Goal: Task Accomplishment & Management: Use online tool/utility

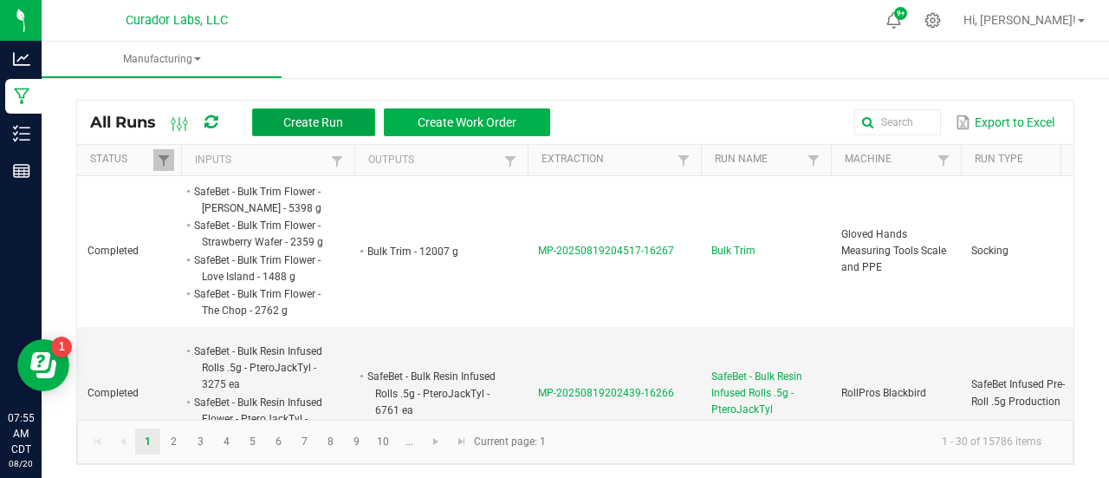
click at [283, 119] on button "Create Run" at bounding box center [313, 122] width 123 height 28
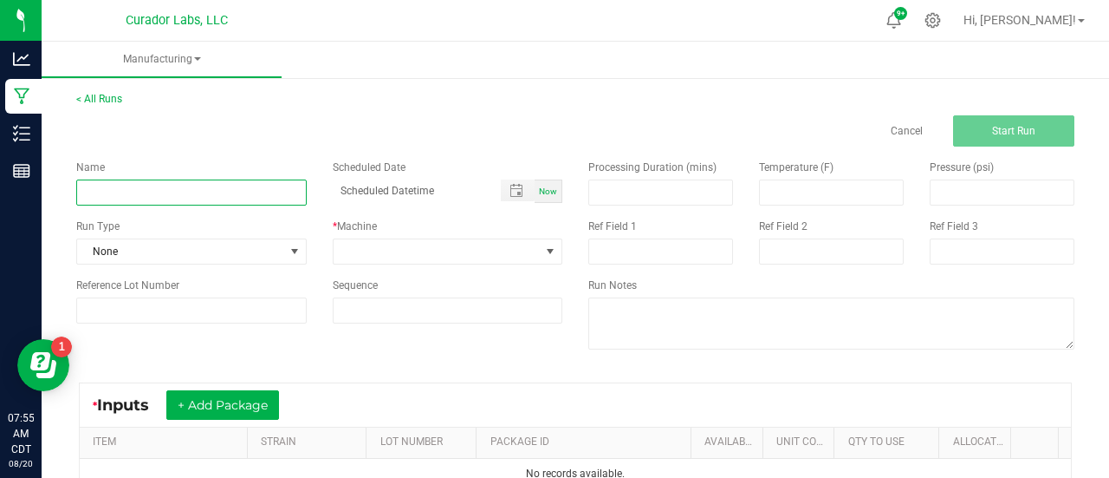
click at [236, 198] on input at bounding box center [191, 192] width 231 height 26
paste input "HeadChange - Bulk Water Hash - [GEOGRAPHIC_DATA]"
click at [153, 194] on input "HeadChange - Bulk Water Hash - [GEOGRAPHIC_DATA]" at bounding box center [191, 192] width 231 height 26
click at [159, 193] on input "Bulk Water Hash - [GEOGRAPHIC_DATA]" at bounding box center [191, 192] width 231 height 26
type input "Bulk Live Rosin Pressing - [GEOGRAPHIC_DATA]"
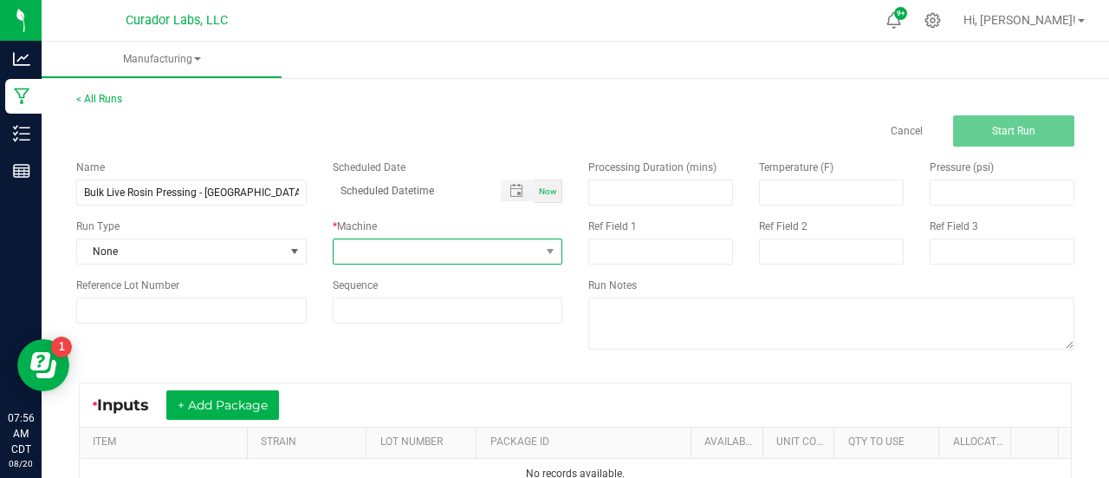
click at [431, 244] on span at bounding box center [437, 251] width 207 height 24
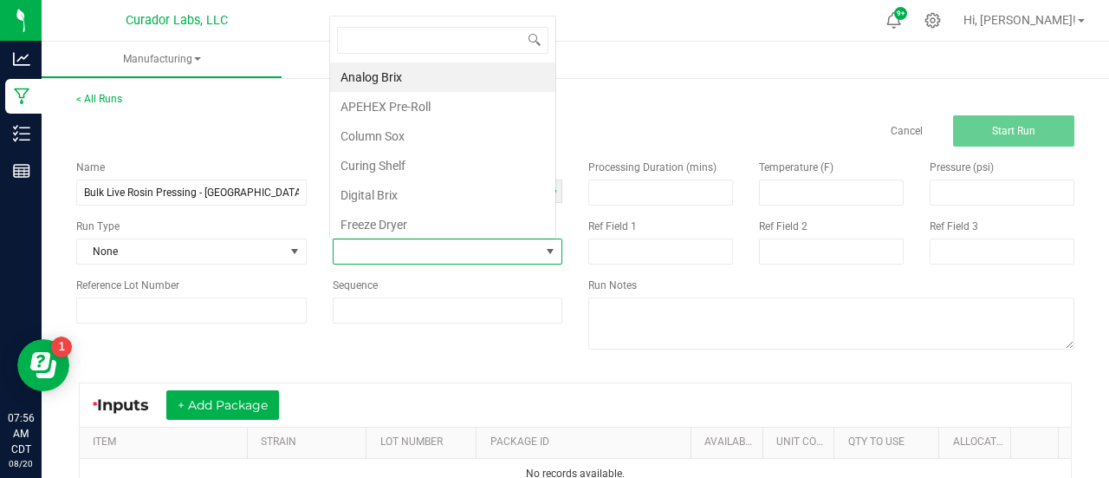
scroll to position [25, 224]
type input "v3"
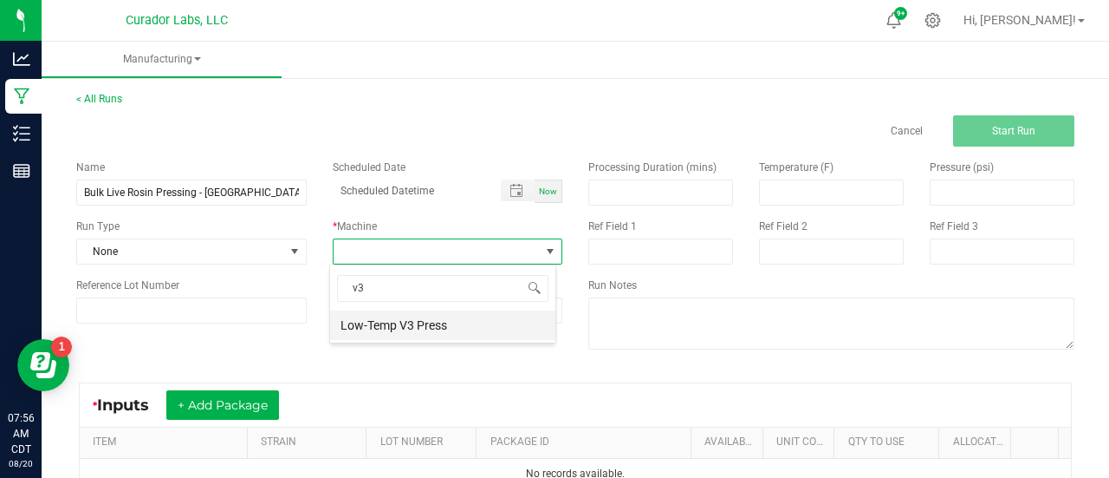
click at [384, 328] on li "Low-Temp V3 Press" at bounding box center [442, 324] width 225 height 29
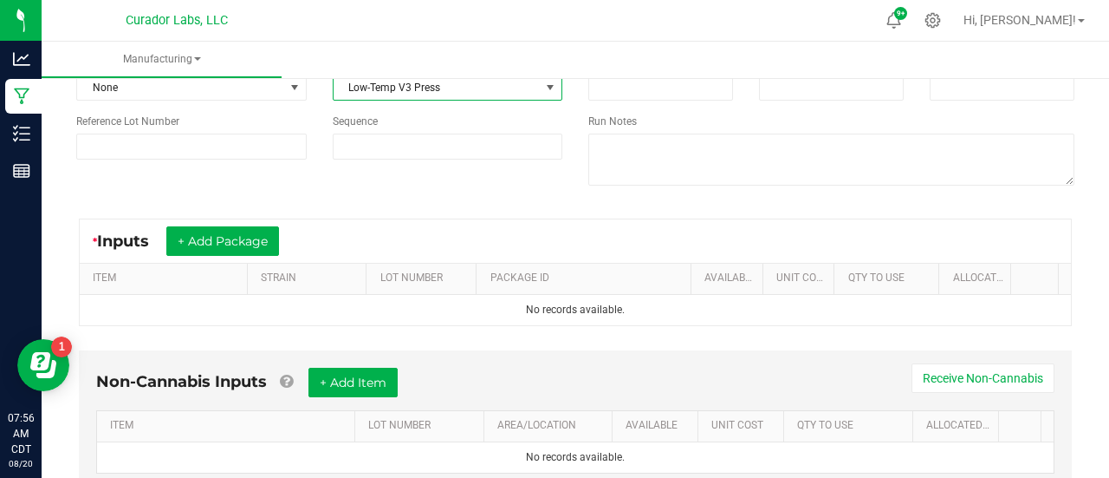
scroll to position [165, 0]
click at [213, 244] on button "+ Add Package" at bounding box center [222, 239] width 113 height 29
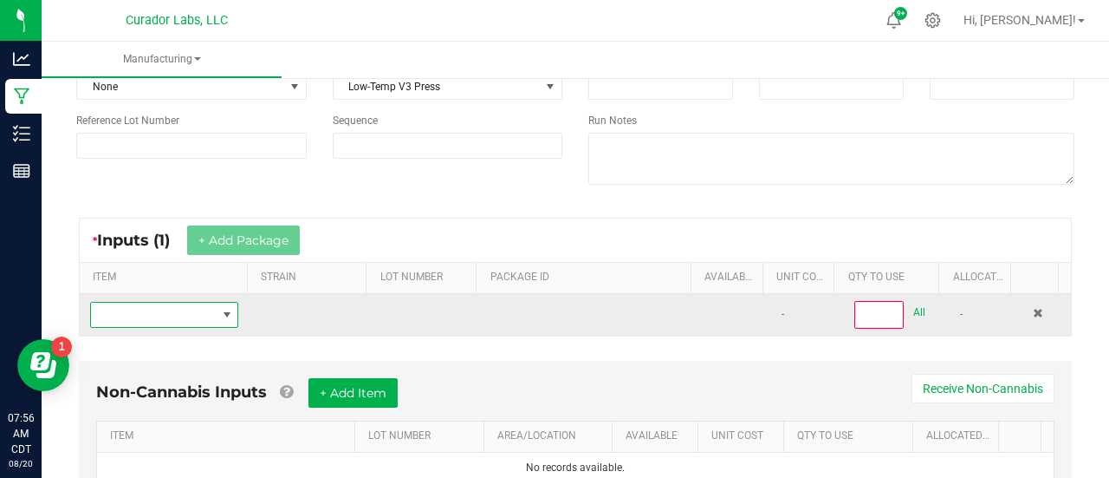
click at [177, 318] on span "NO DATA FOUND" at bounding box center [153, 314] width 125 height 24
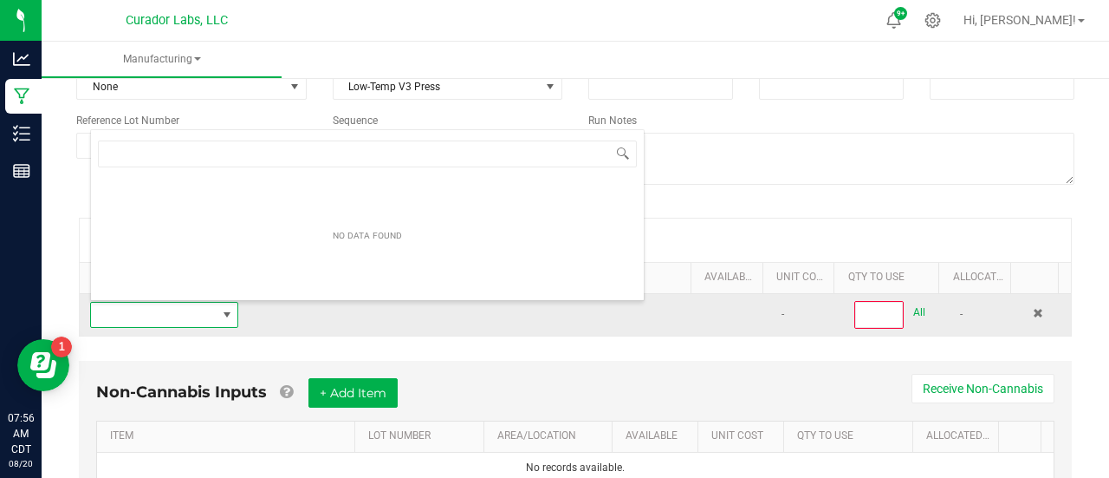
scroll to position [25, 142]
type input "HeadChange - Bulk Water Hash - [GEOGRAPHIC_DATA]"
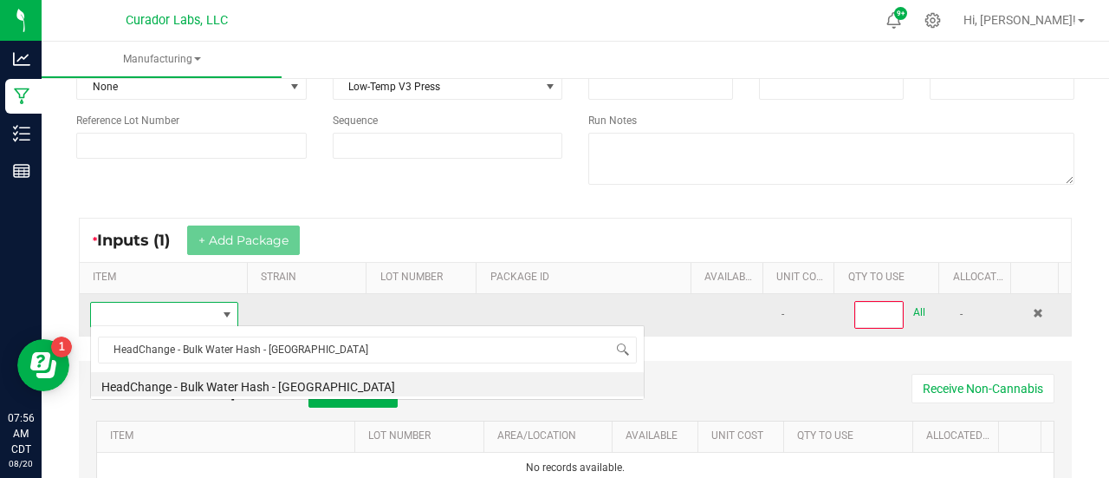
scroll to position [0, 0]
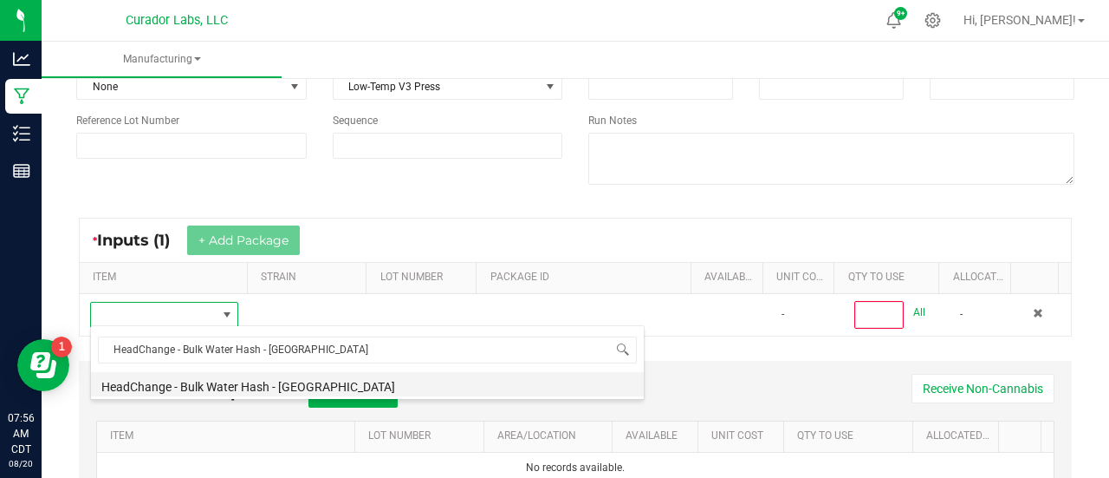
click at [178, 389] on li "HeadChange - Bulk Water Hash - [GEOGRAPHIC_DATA]" at bounding box center [367, 384] width 553 height 24
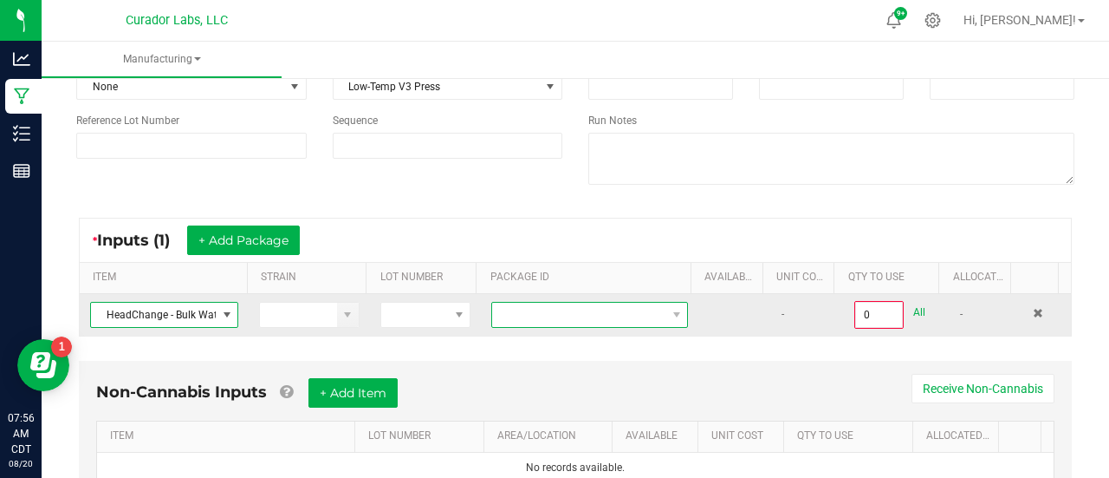
click at [587, 316] on span at bounding box center [578, 314] width 173 height 24
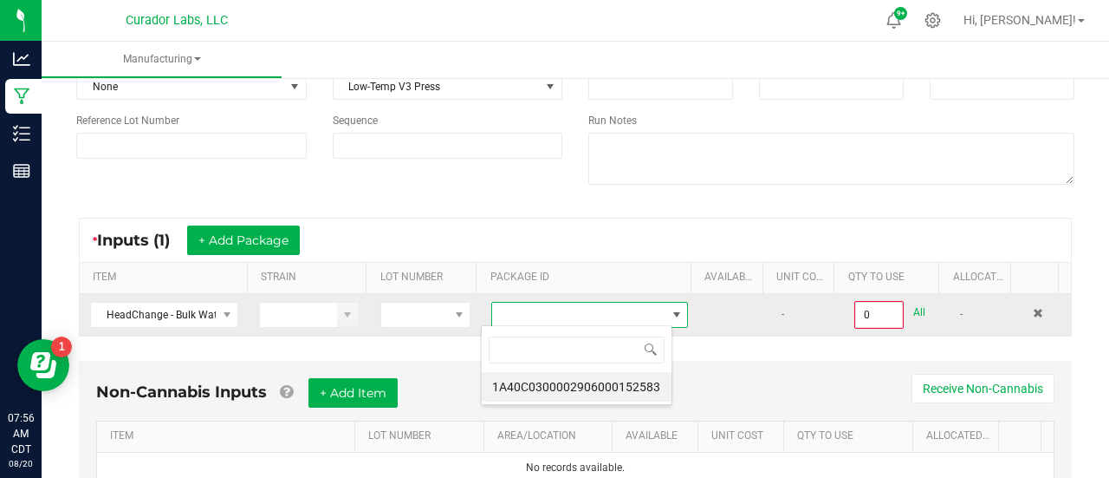
scroll to position [25, 191]
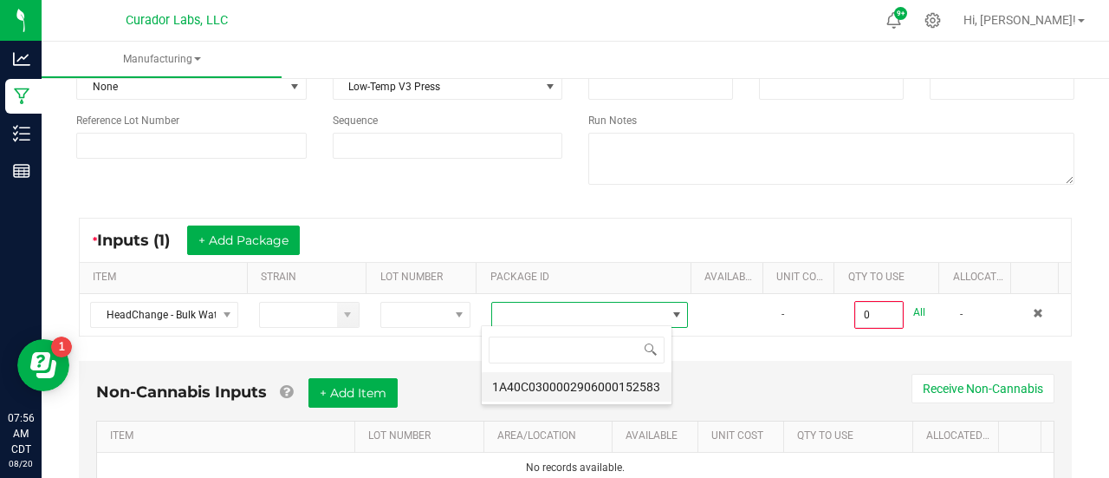
click at [568, 387] on li "1A40C0300002906000152583" at bounding box center [577, 386] width 190 height 29
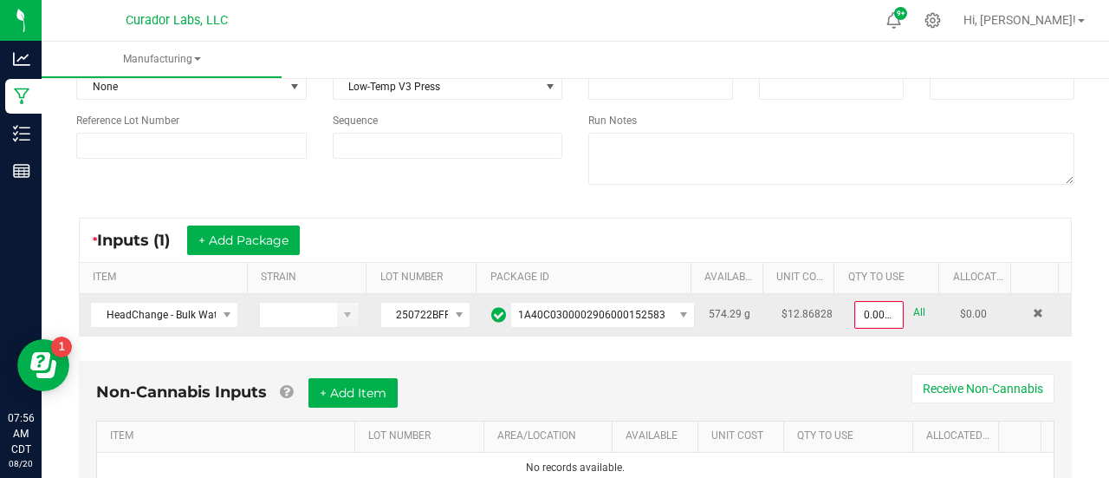
click at [913, 308] on link "All" at bounding box center [919, 312] width 12 height 23
type input "574.2900 g"
click at [886, 271] on link "QTY TO USE" at bounding box center [890, 277] width 85 height 14
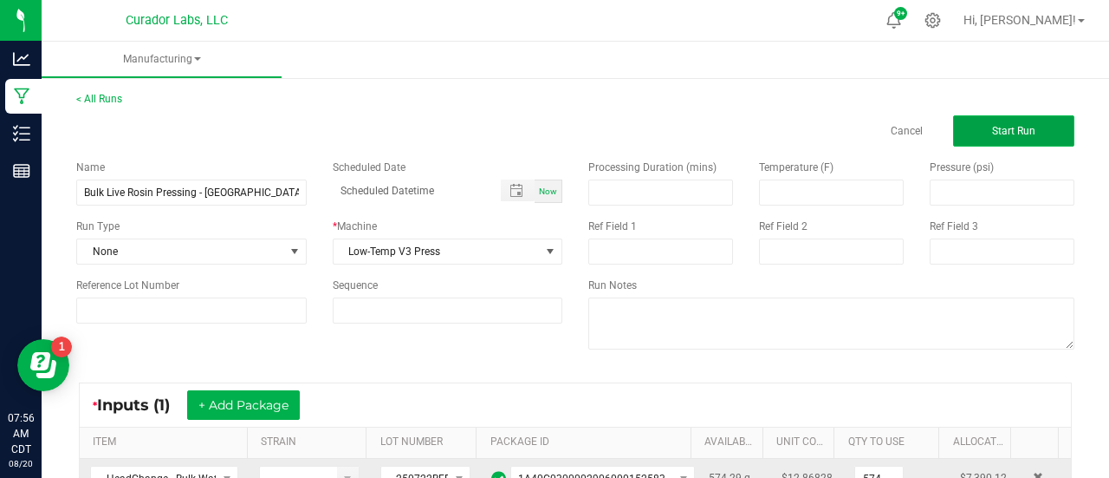
click at [1003, 121] on button "Start Run" at bounding box center [1013, 130] width 121 height 31
